Goal: Information Seeking & Learning: Learn about a topic

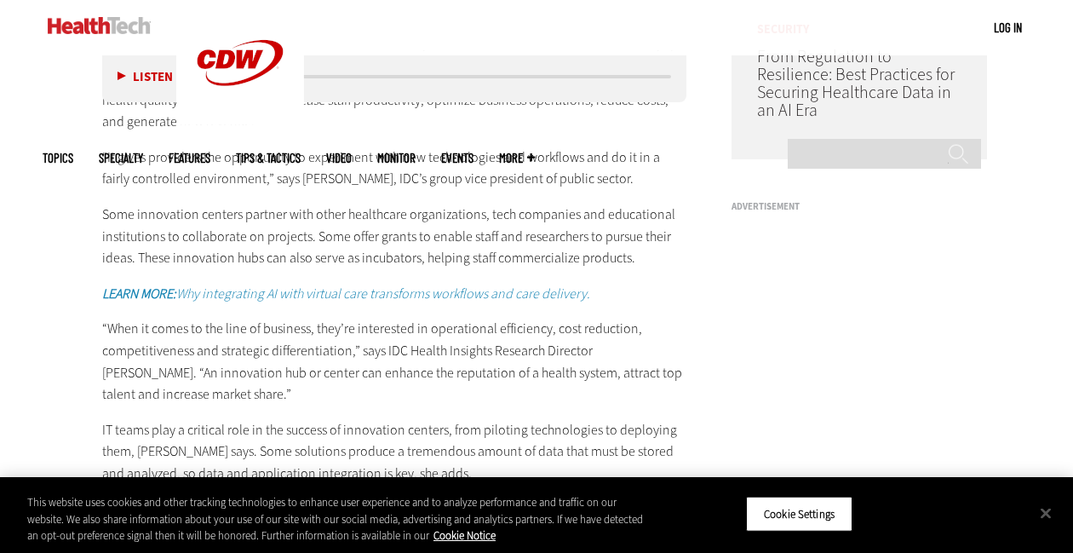
scroll to position [1331, 0]
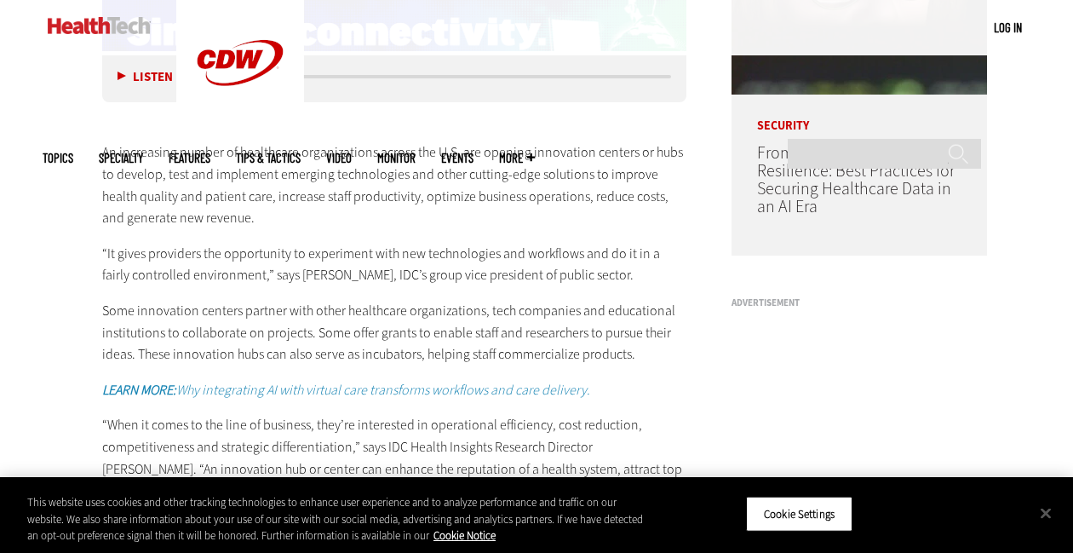
click at [507, 276] on p "“It gives providers the opportunity to experiment with new technologies and wor…" at bounding box center [394, 264] width 584 height 43
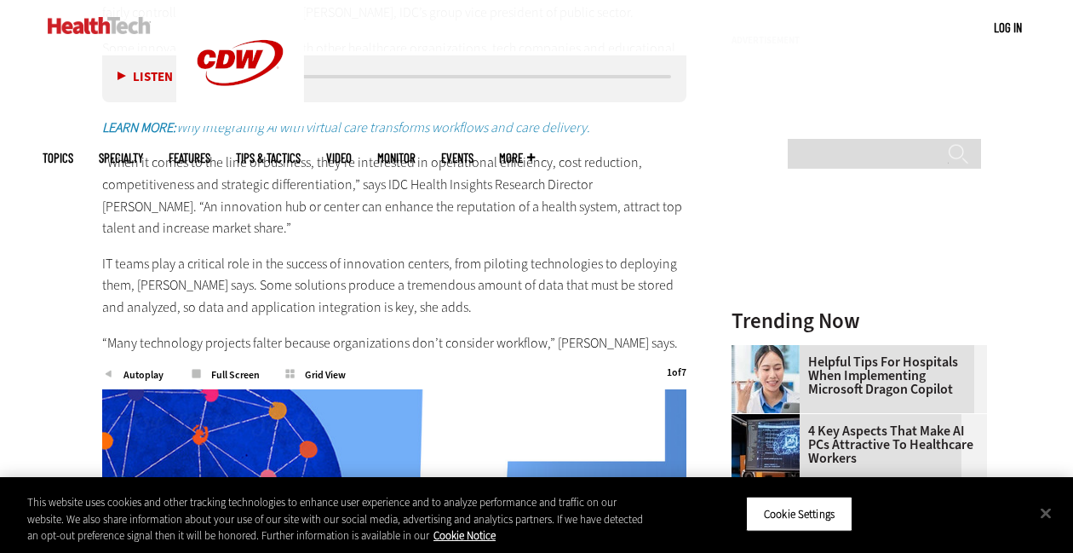
scroll to position [1722, 0]
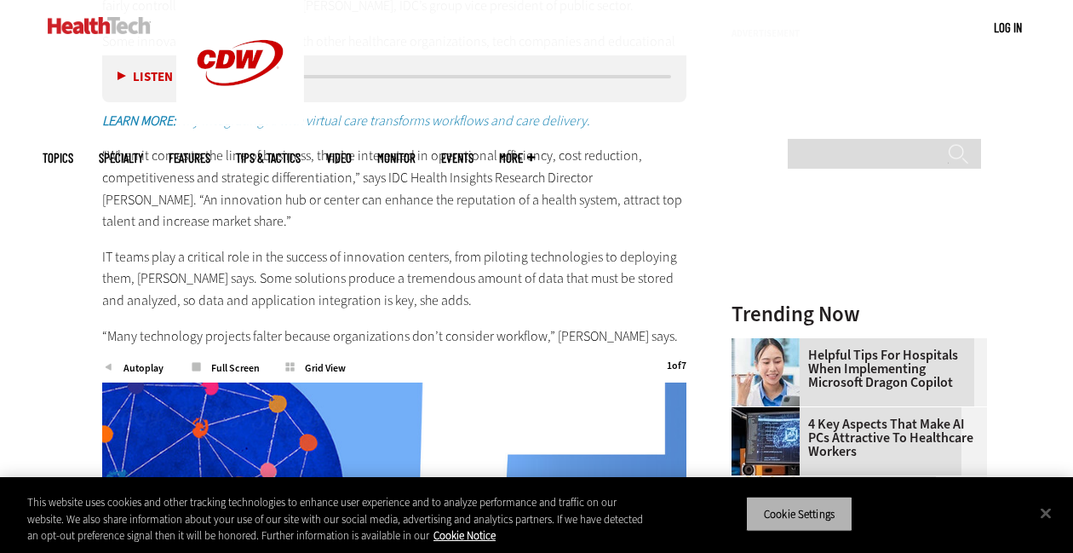
click at [821, 508] on button "Cookie Settings" at bounding box center [799, 513] width 106 height 36
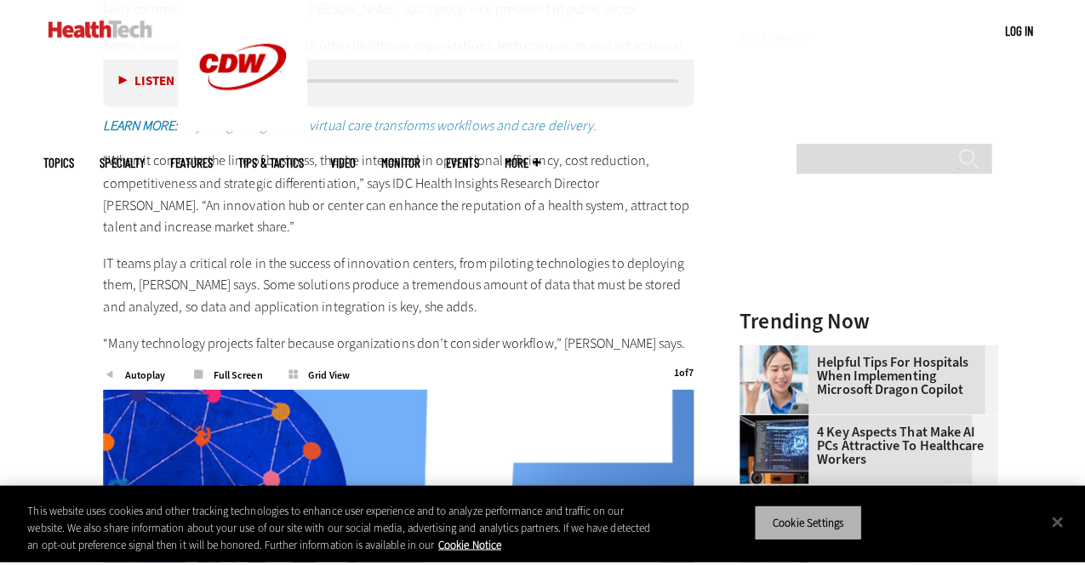
scroll to position [1726, 0]
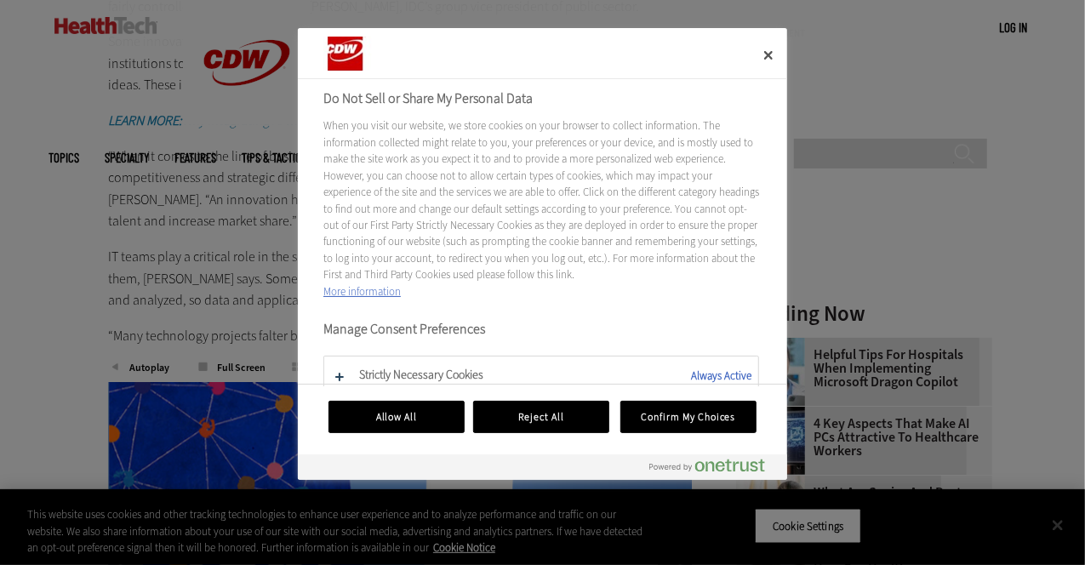
click at [460, 226] on div "When you visit our website, we store cookies on your browser to collect informa…" at bounding box center [542, 208] width 436 height 182
click at [565, 411] on button "Reject All" at bounding box center [541, 417] width 136 height 32
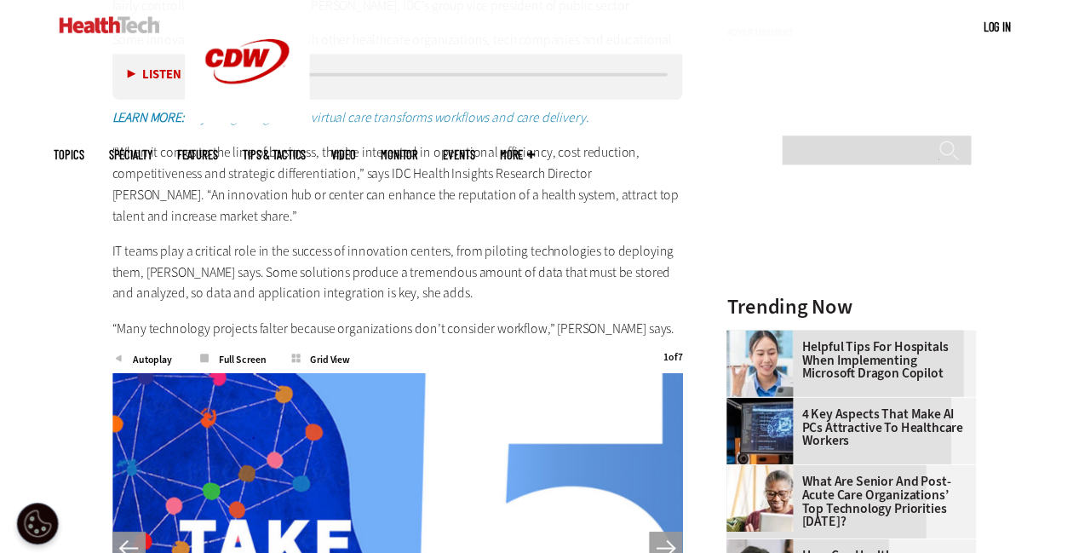
scroll to position [1722, 0]
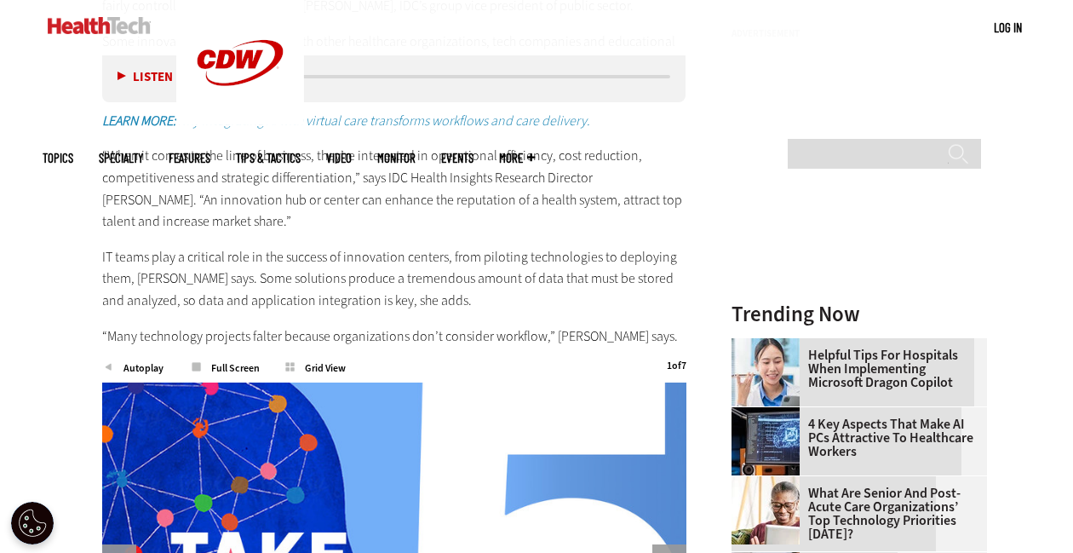
click at [361, 230] on p "“When it comes to the line of business, they’re interested in operational effic…" at bounding box center [394, 188] width 584 height 87
click at [352, 163] on p "“When it comes to the line of business, they’re interested in operational effic…" at bounding box center [394, 188] width 584 height 87
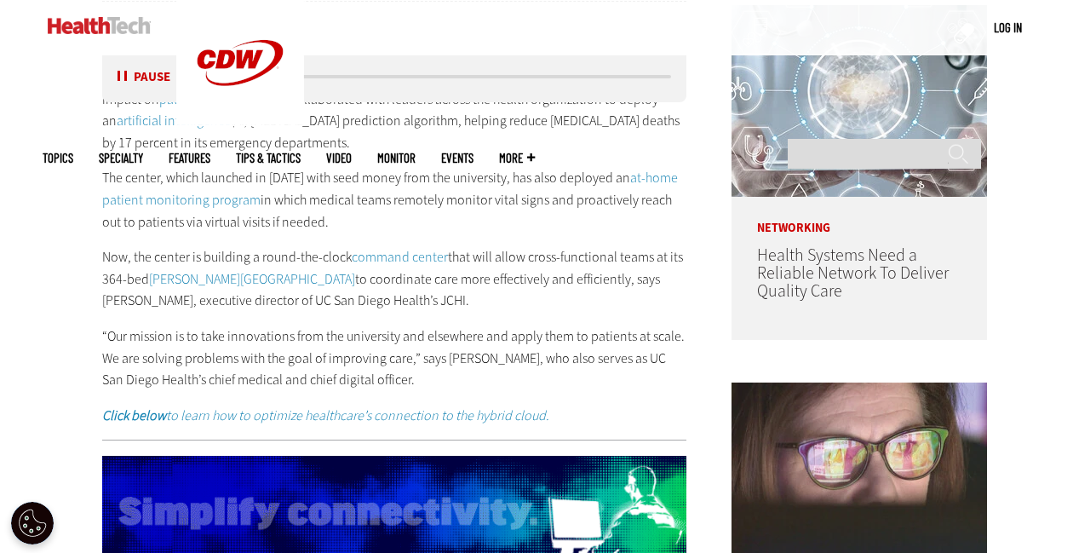
scroll to position [1019, 0]
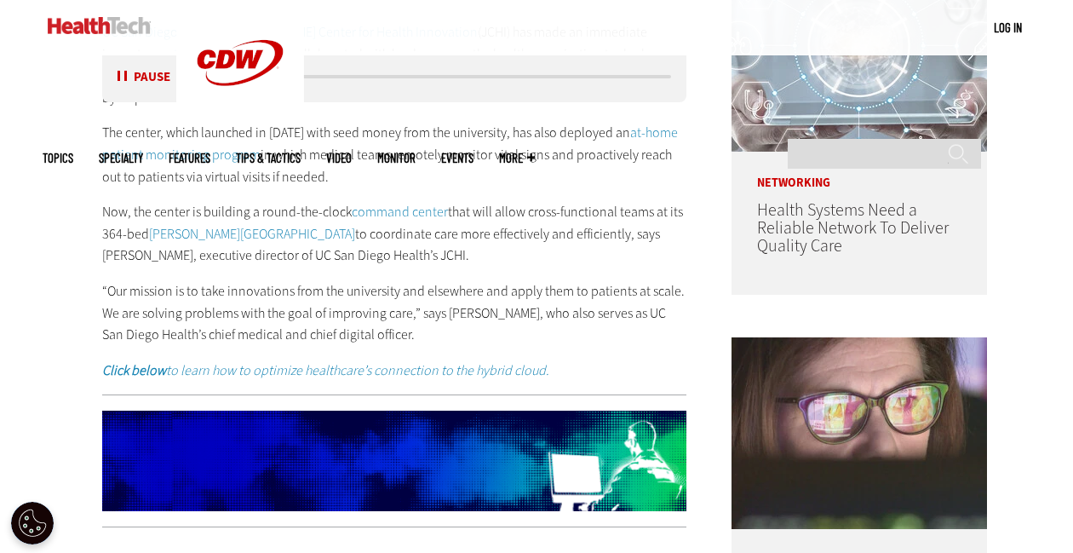
click at [575, 295] on p "“Our mission is to take innovations from the university and elsewhere and apply…" at bounding box center [394, 313] width 584 height 66
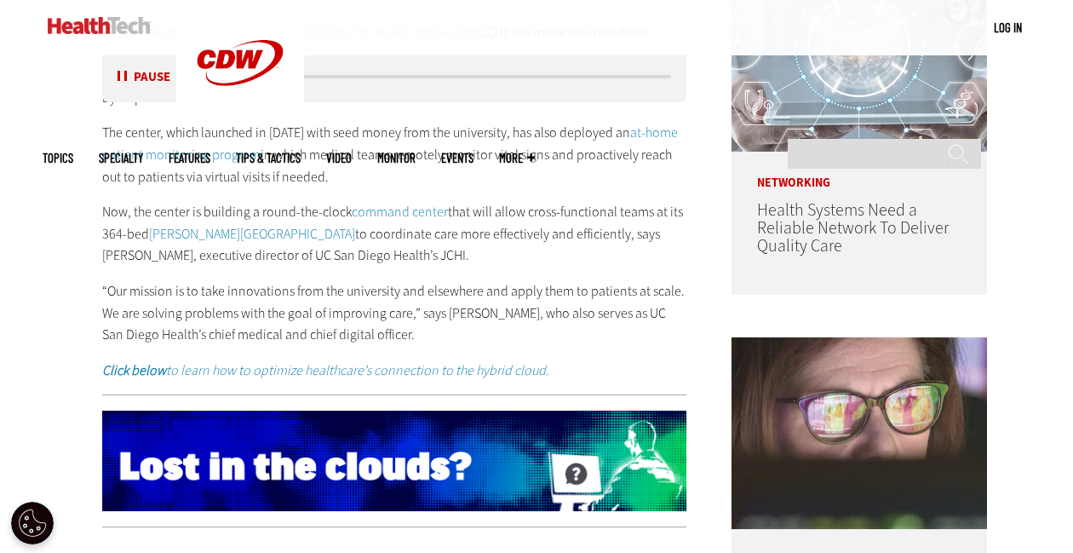
click at [613, 285] on p "“Our mission is to take innovations from the university and elsewhere and apply…" at bounding box center [394, 313] width 584 height 66
drag, startPoint x: 613, startPoint y: 285, endPoint x: 558, endPoint y: 249, distance: 65.6
click at [558, 249] on p "Now, the center is building a round-the-clock command center that will allow cr…" at bounding box center [394, 234] width 584 height 66
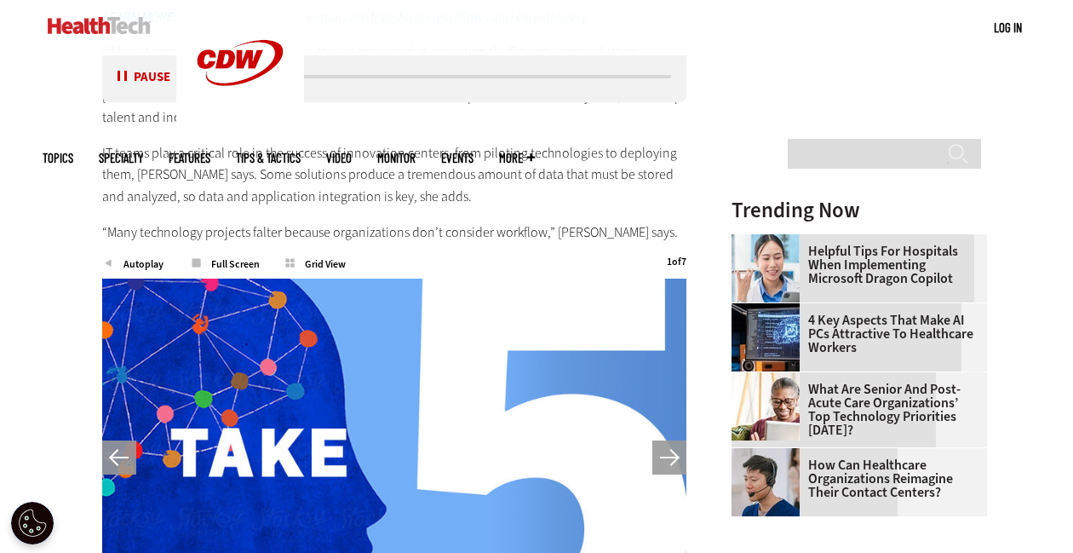
scroll to position [2046, 0]
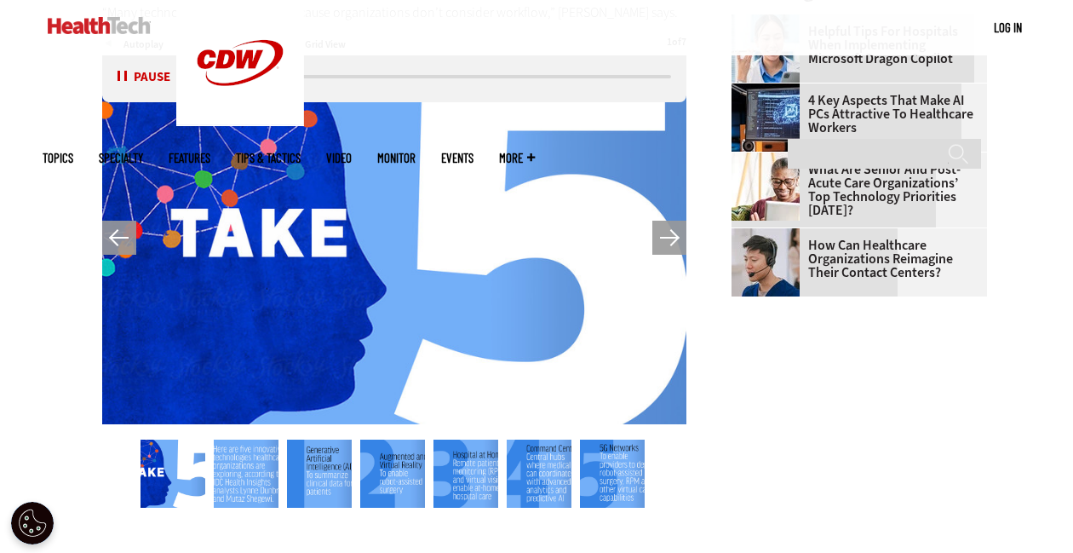
click at [670, 234] on button "Next" at bounding box center [669, 237] width 34 height 34
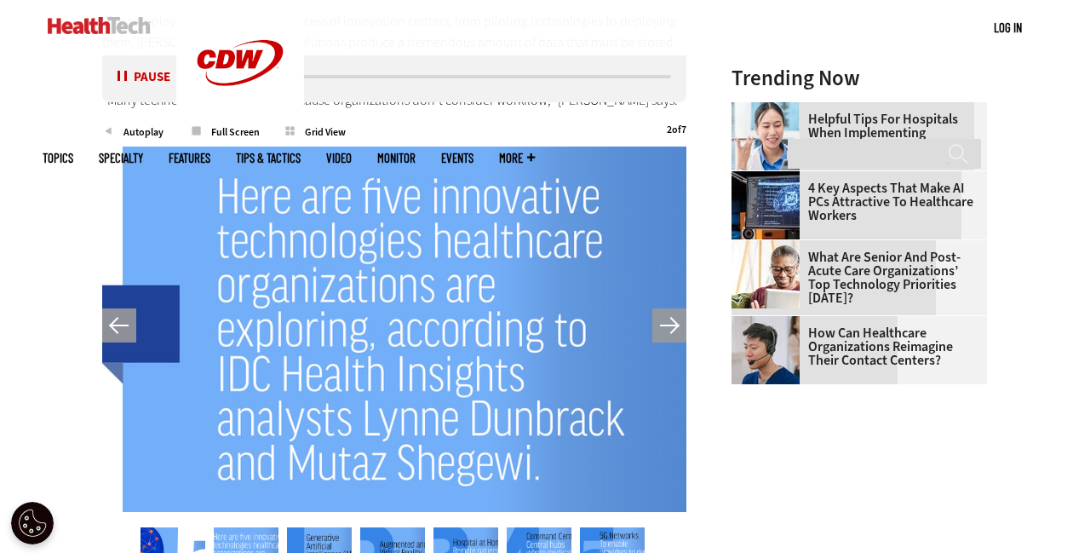
scroll to position [1959, 0]
click at [671, 324] on button "Next" at bounding box center [669, 324] width 34 height 34
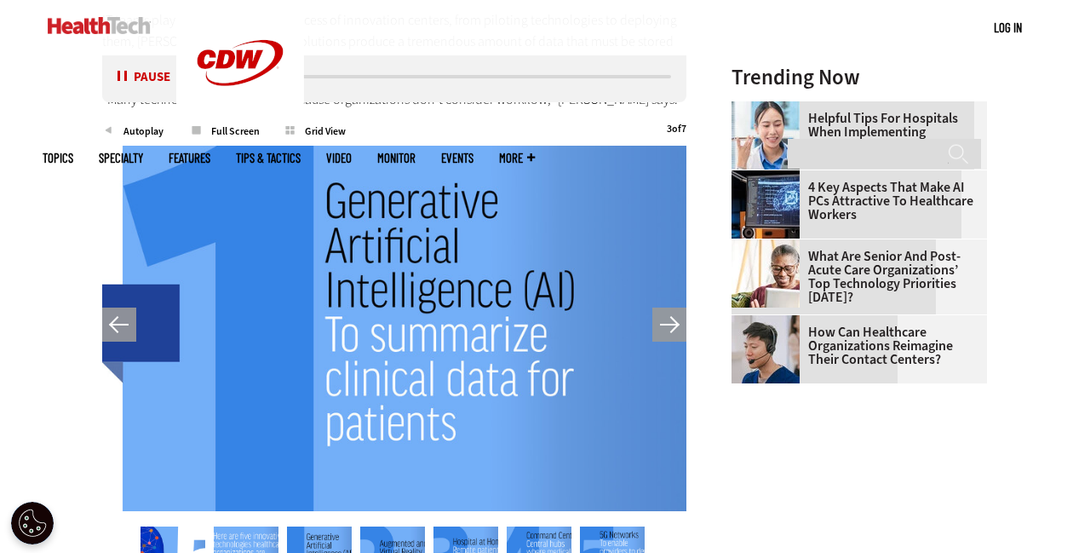
click at [671, 324] on button "Next" at bounding box center [669, 324] width 34 height 34
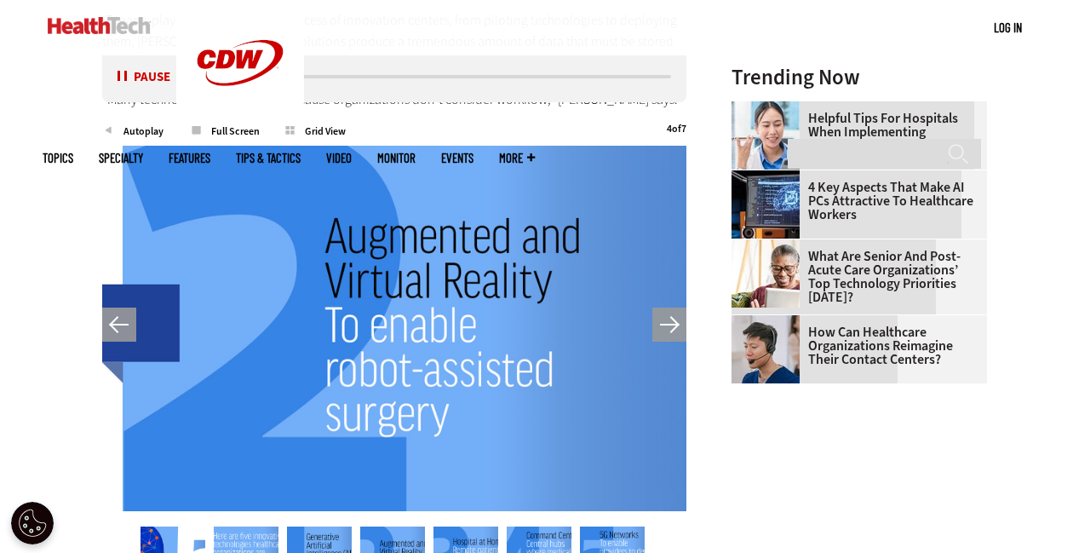
click at [671, 324] on button "Next" at bounding box center [669, 324] width 34 height 34
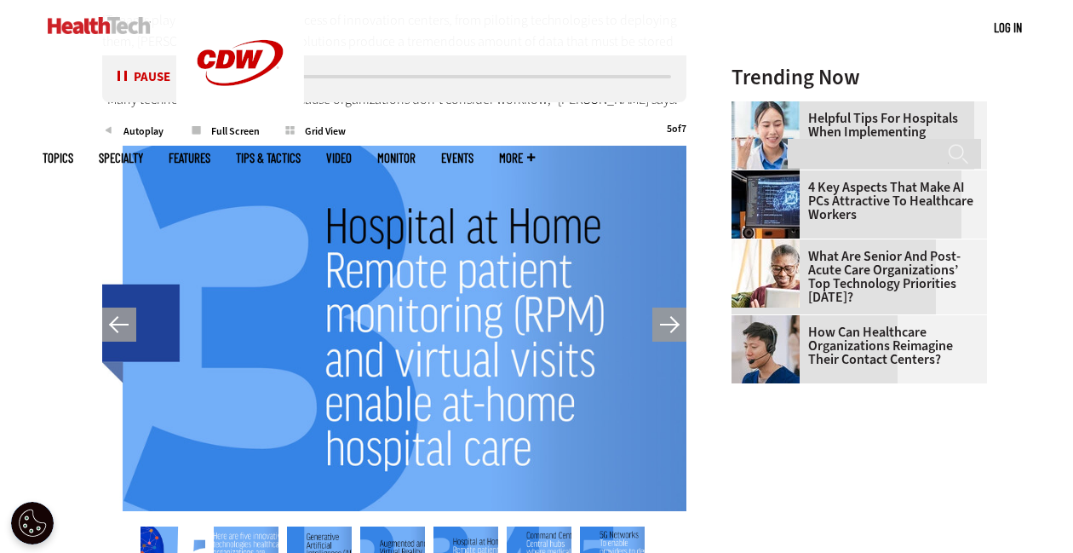
click at [671, 324] on button "Next" at bounding box center [669, 324] width 34 height 34
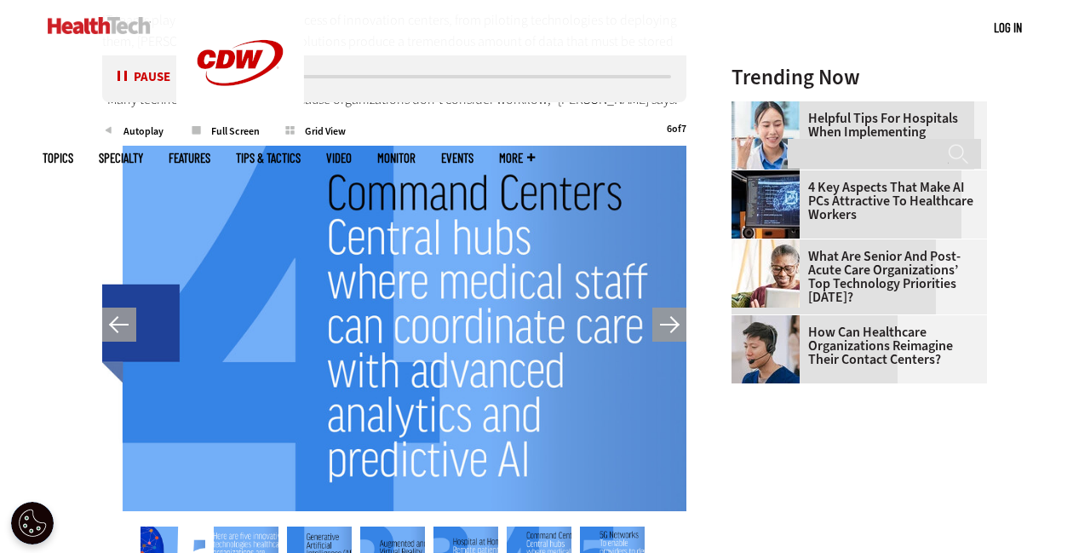
click at [671, 324] on button "Next" at bounding box center [669, 324] width 34 height 34
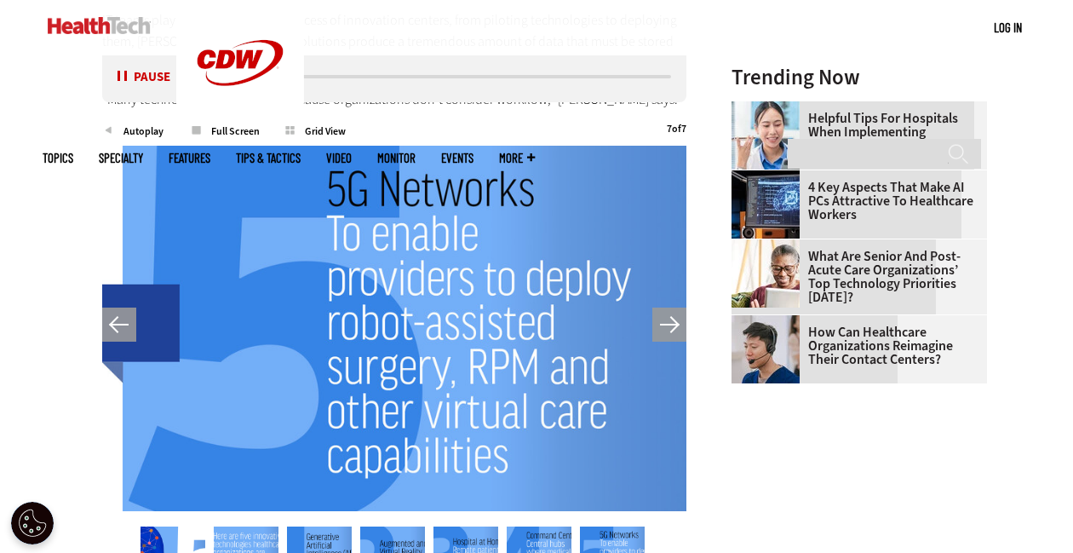
click at [671, 324] on button "Next" at bounding box center [669, 324] width 34 height 34
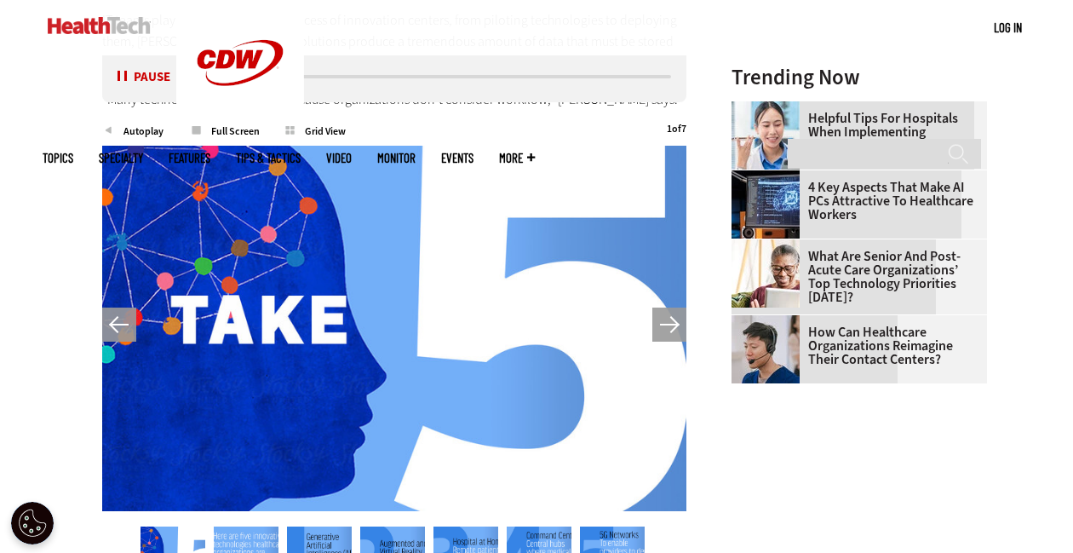
click at [671, 324] on button "Next" at bounding box center [669, 324] width 34 height 34
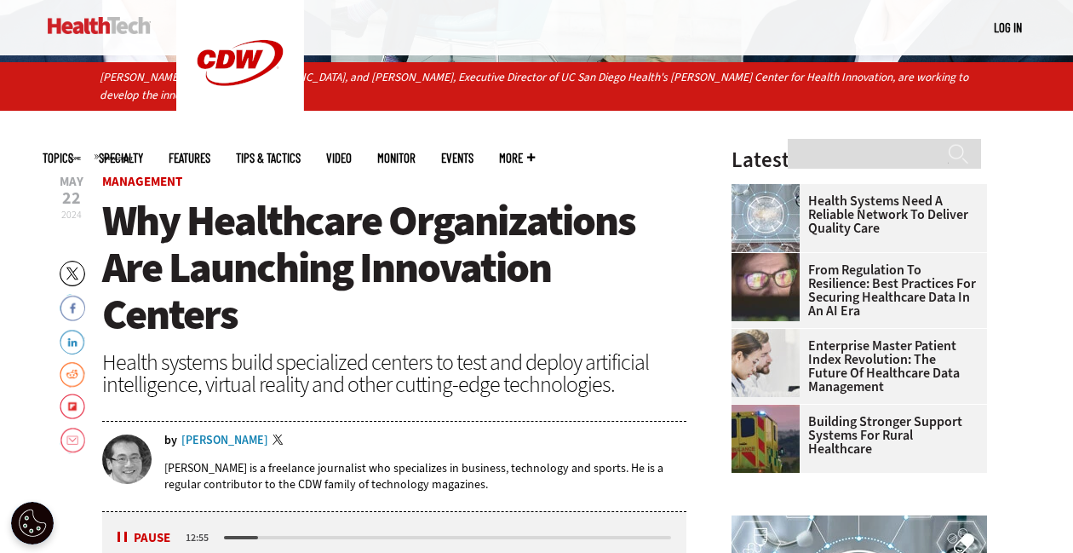
scroll to position [466, 0]
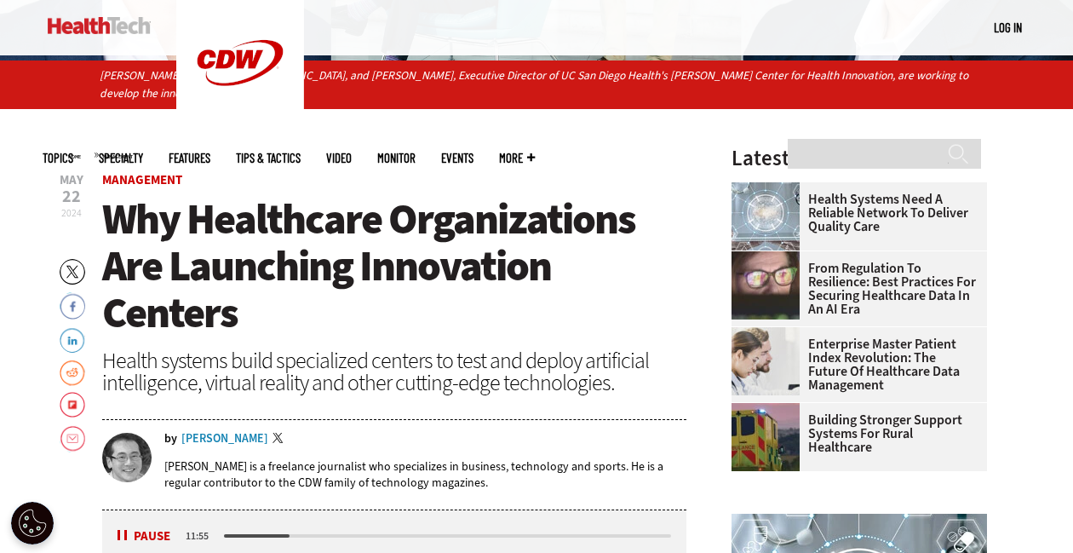
click at [427, 205] on span "Why Healthcare Organizations Are Launching Innovation Centers" at bounding box center [368, 266] width 533 height 150
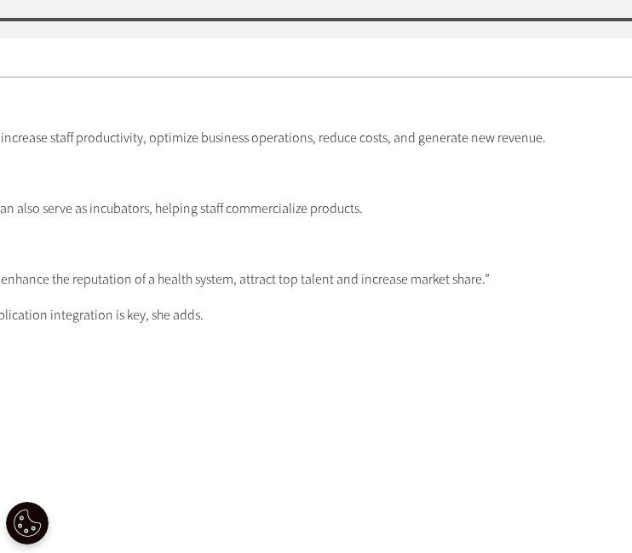
scroll to position [1240, 0]
